Goal: Navigation & Orientation: Find specific page/section

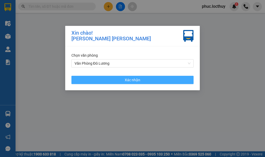
click at [129, 77] on button "Xác nhận" at bounding box center [132, 80] width 122 height 8
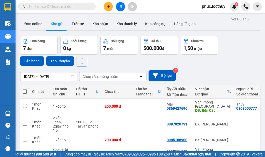
click at [236, 60] on div "Đơn hàng 7 đơn Khối lượng 0 kg Số lượng 7 món Đã thu 500.000 đ Chưa thu 1,50 [P…" at bounding box center [140, 51] width 240 height 31
click at [194, 67] on div "[DATE] – [DATE] Press the down arrow key to interact with the calendar and sele…" at bounding box center [140, 75] width 240 height 18
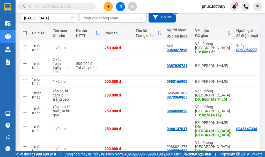
scroll to position [69, 0]
